Goal: Task Accomplishment & Management: Manage account settings

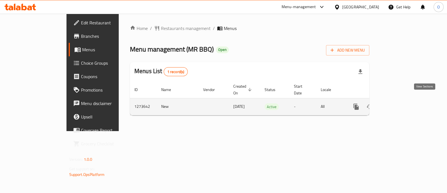
click at [403, 100] on link "enhanced table" at bounding box center [396, 106] width 13 height 13
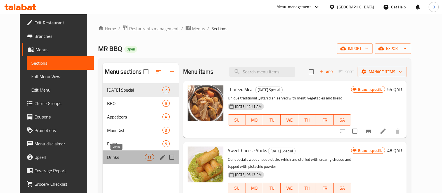
click at [123, 154] on span "Drinks" at bounding box center [126, 156] width 38 height 7
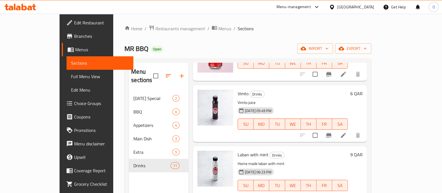
scroll to position [78, 0]
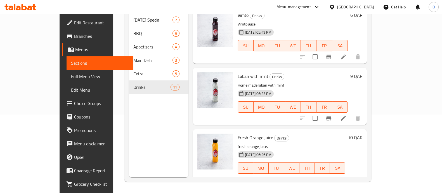
click at [346, 176] on icon at bounding box center [343, 178] width 5 height 5
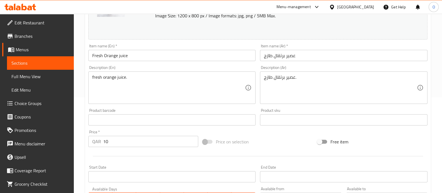
scroll to position [113, 0]
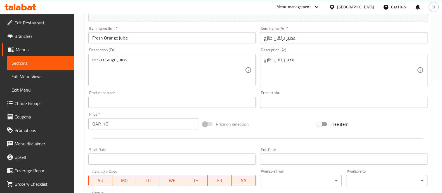
click at [119, 127] on input "10" at bounding box center [150, 123] width 95 height 11
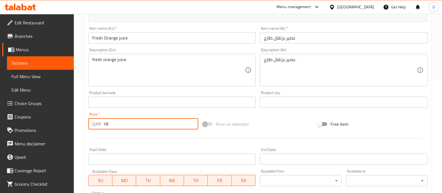
scroll to position [210, 0]
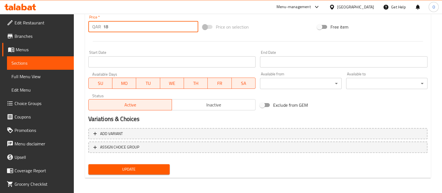
type input "18"
click at [117, 168] on span "Update" at bounding box center [129, 169] width 72 height 7
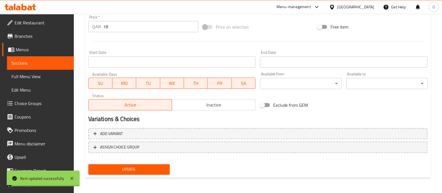
click at [29, 63] on span "Sections" at bounding box center [40, 63] width 58 height 7
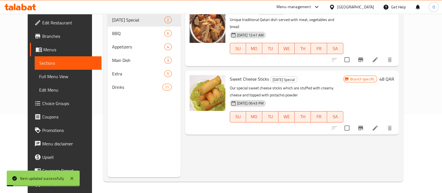
scroll to position [78, 0]
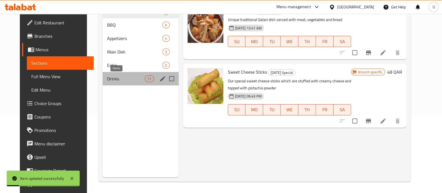
click at [110, 80] on span "Drinks" at bounding box center [126, 78] width 38 height 7
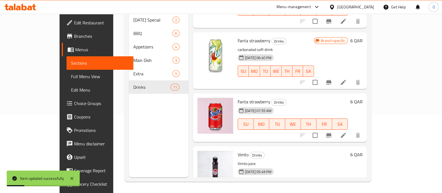
scroll to position [468, 0]
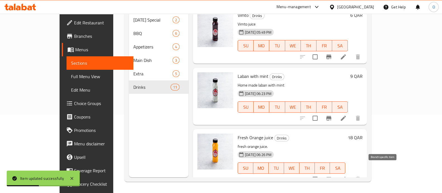
click at [336, 172] on button "Branch-specific-item" at bounding box center [328, 178] width 13 height 13
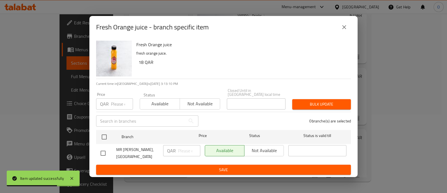
click at [115, 105] on input "number" at bounding box center [122, 103] width 22 height 11
type input "18"
click at [162, 105] on span "Available" at bounding box center [160, 104] width 36 height 8
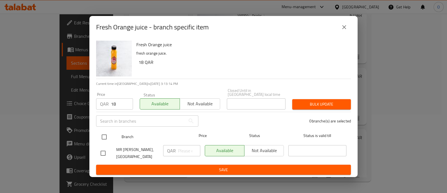
click at [105, 136] on input "checkbox" at bounding box center [104, 137] width 12 height 12
checkbox input "true"
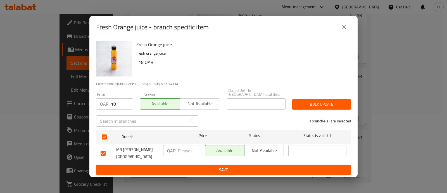
click at [186, 154] on input "number" at bounding box center [189, 150] width 22 height 11
type input "18"
click at [319, 105] on span "Bulk update" at bounding box center [322, 104] width 50 height 7
